Goal: Task Accomplishment & Management: Complete application form

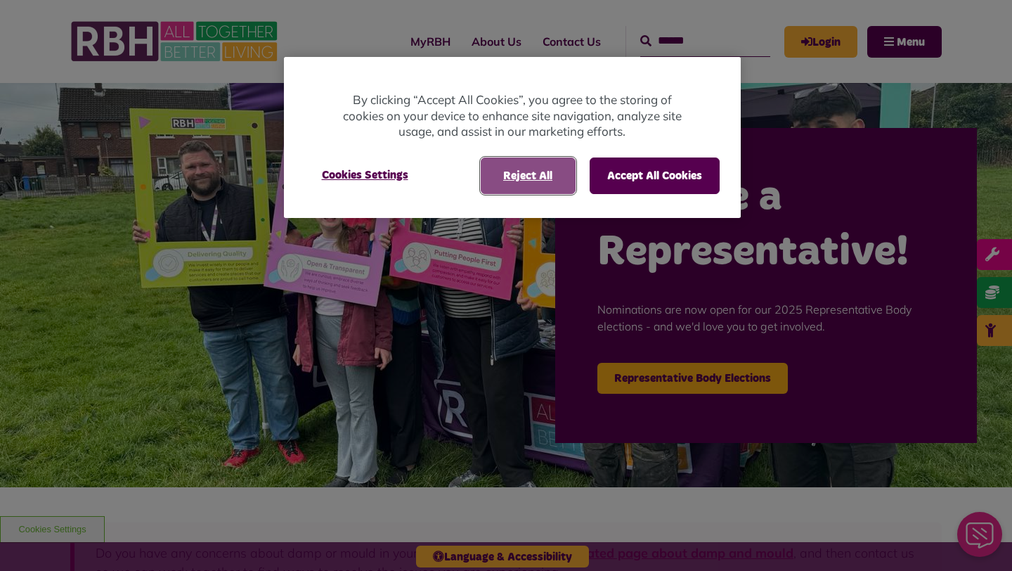
click at [547, 178] on button "Reject All" at bounding box center [528, 175] width 95 height 37
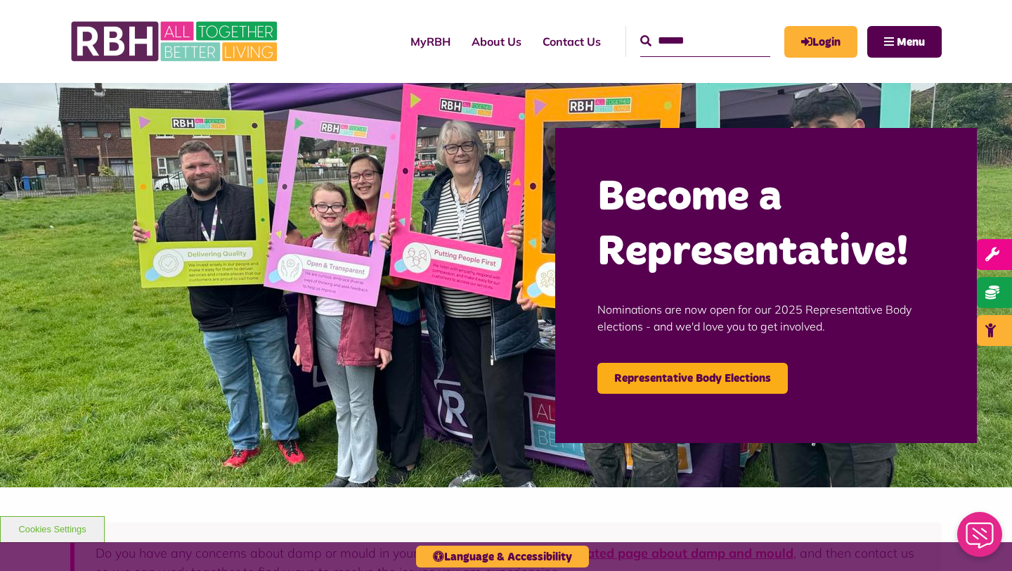
click at [993, 44] on header "MyRBH About Us Contact Us Search" at bounding box center [506, 41] width 1012 height 83
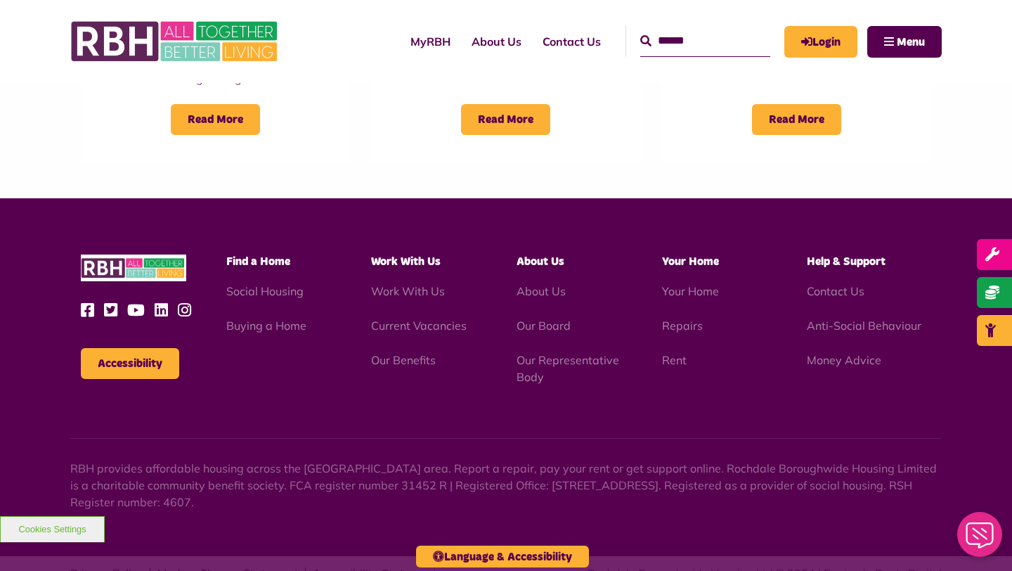
scroll to position [1300, 0]
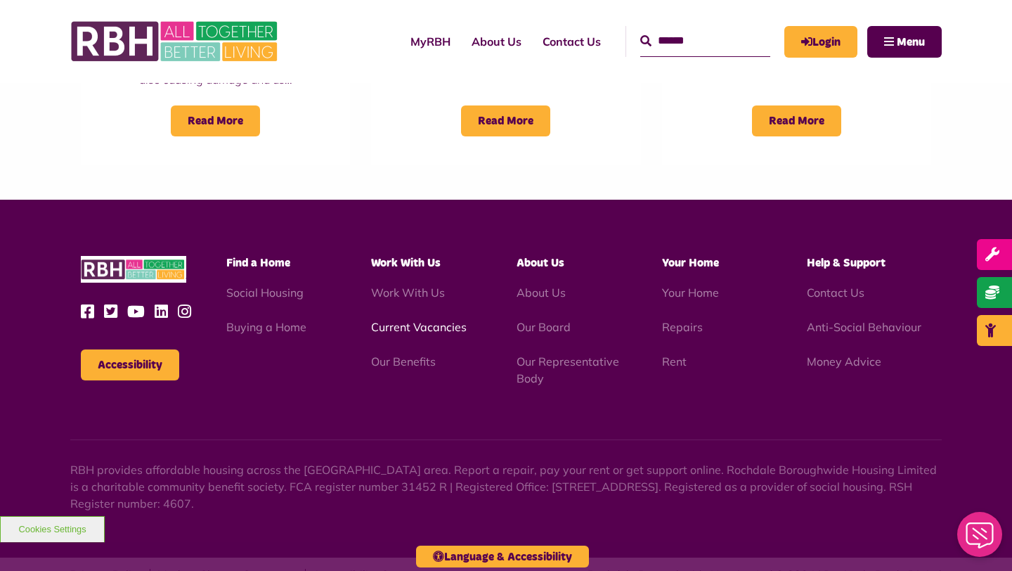
click at [422, 333] on link "Current Vacancies" at bounding box center [419, 327] width 96 height 14
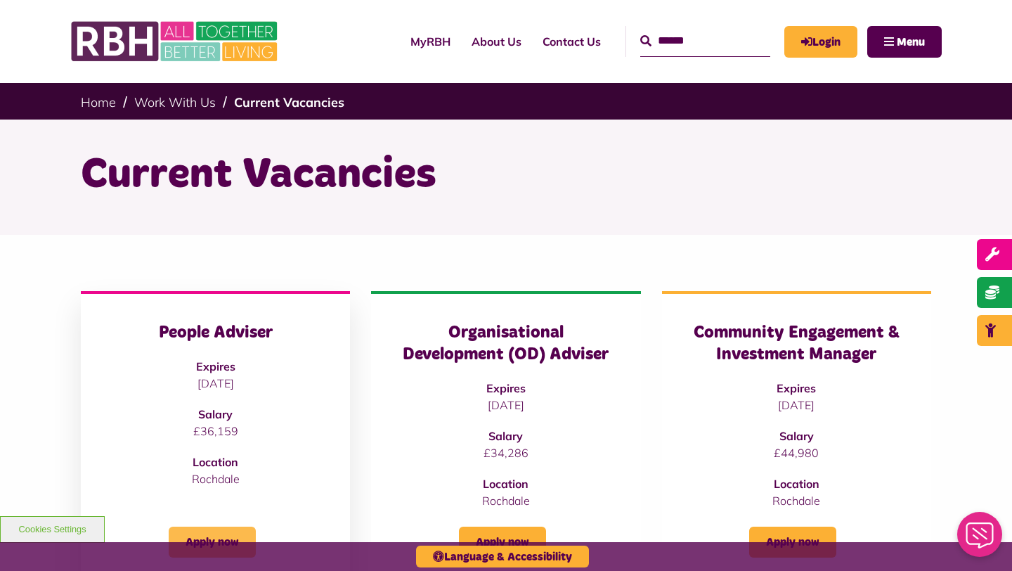
click at [223, 534] on link "Apply now" at bounding box center [212, 541] width 87 height 31
